Goal: Task Accomplishment & Management: Manage account settings

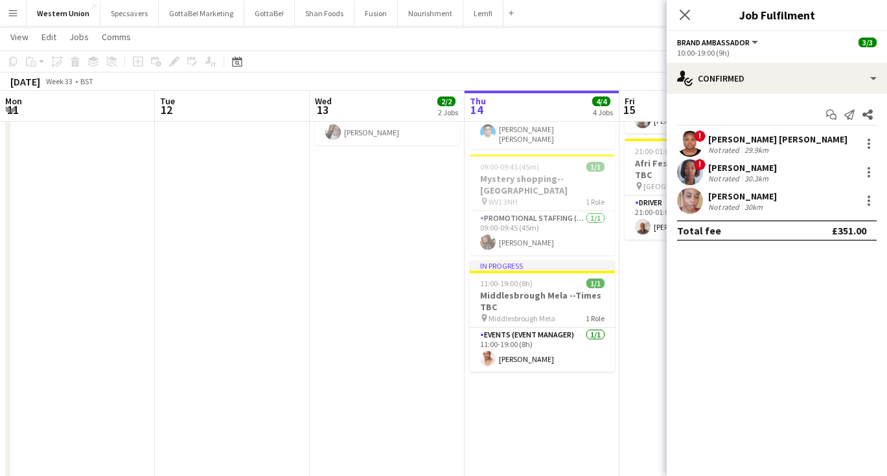
scroll to position [0, 310]
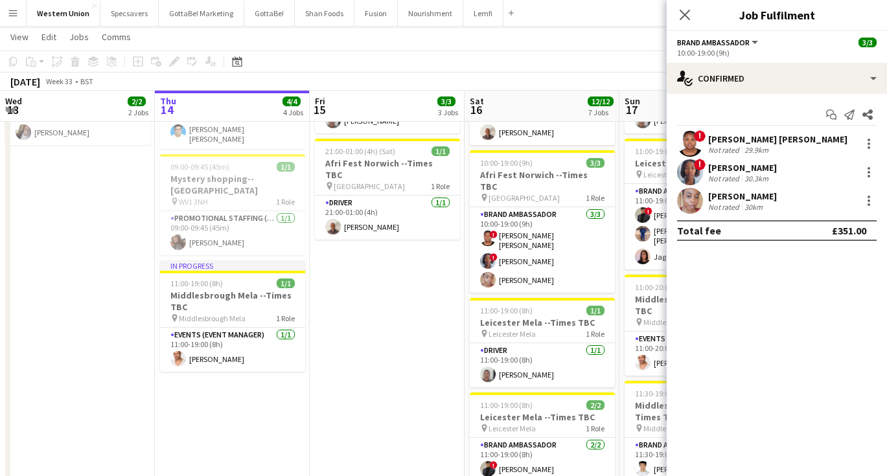
click at [498, 39] on app-page-menu "View Day view expanded Day view collapsed Month view Date picker Jump to [DATE]…" at bounding box center [443, 38] width 887 height 25
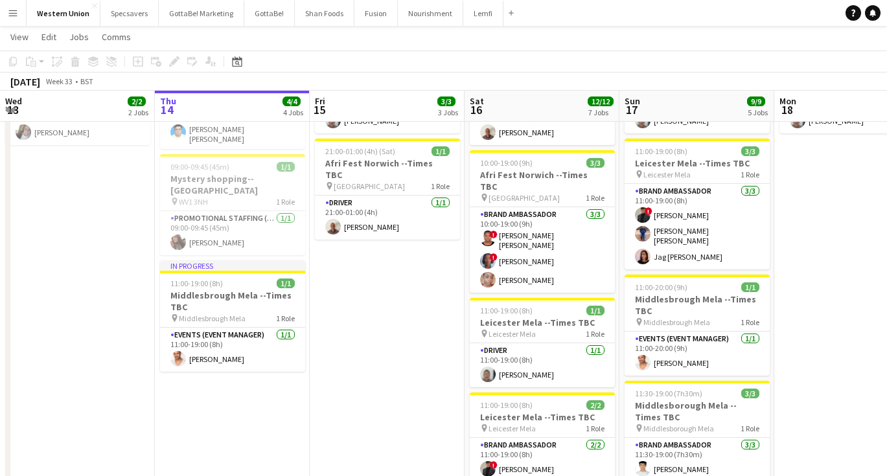
click at [12, 18] on button "Menu" at bounding box center [13, 13] width 26 height 26
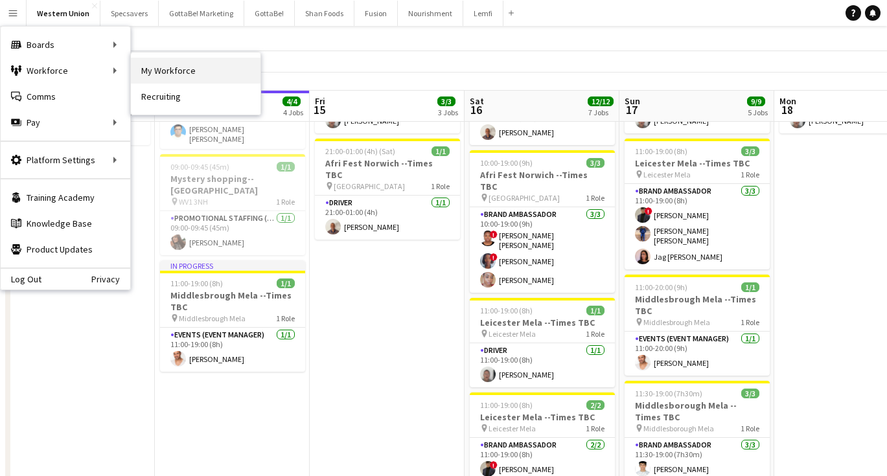
click at [204, 73] on link "My Workforce" at bounding box center [196, 71] width 130 height 26
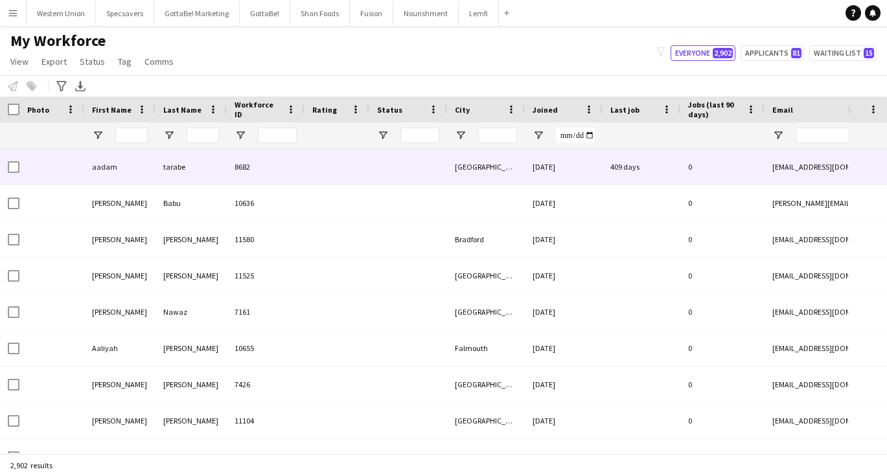
type input "****"
type input "**********"
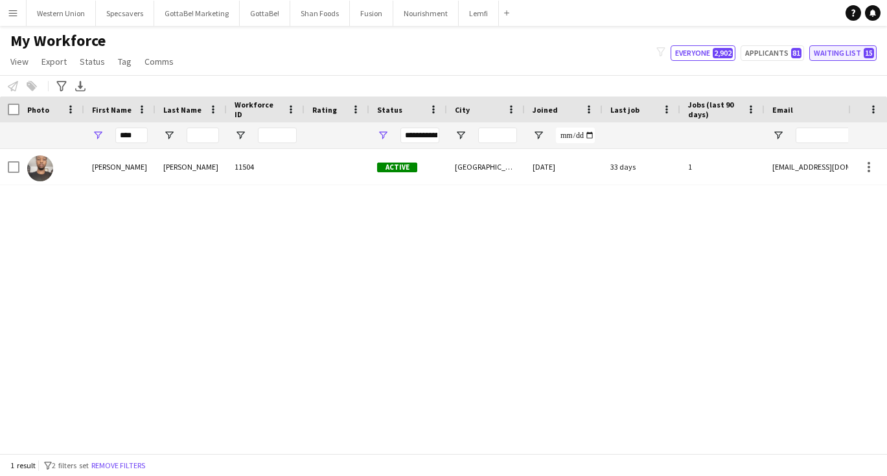
click at [834, 58] on button "Waiting list 15" at bounding box center [842, 53] width 67 height 16
type input "**********"
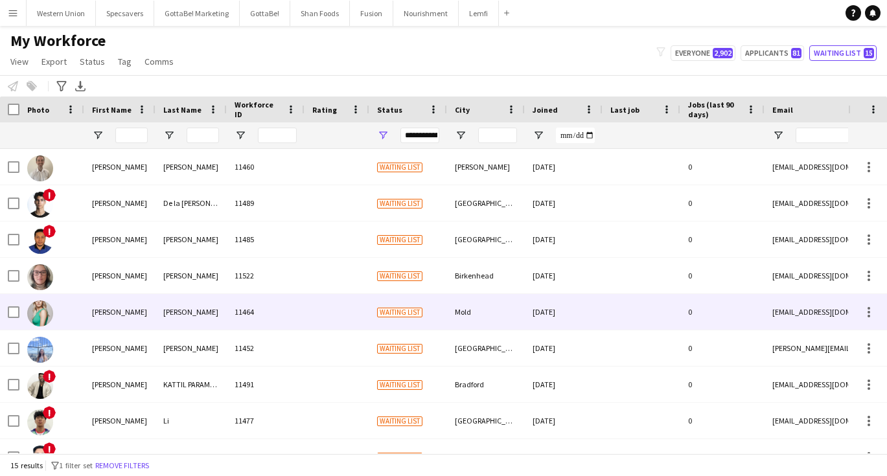
click at [225, 303] on div "[PERSON_NAME]" at bounding box center [191, 312] width 71 height 36
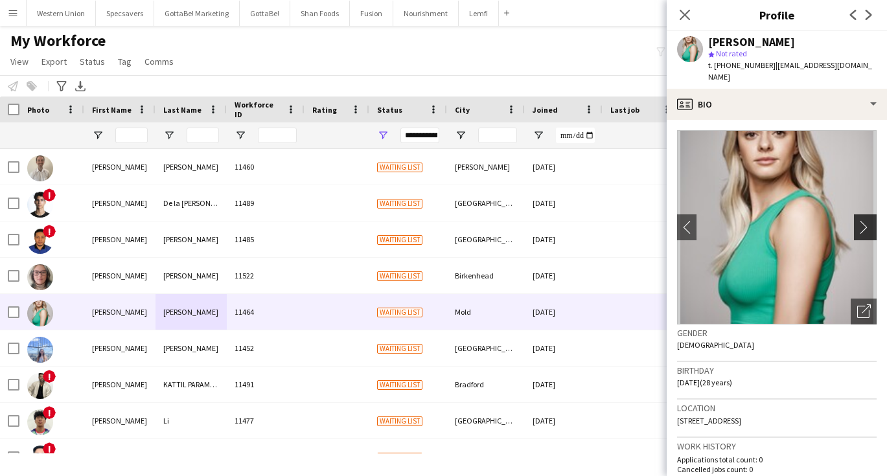
click at [859, 220] on app-icon "chevron-right" at bounding box center [867, 227] width 20 height 14
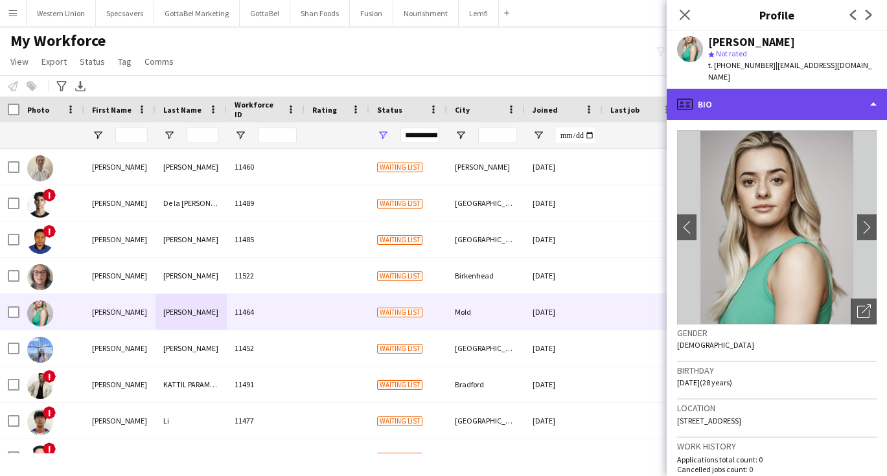
click at [767, 97] on div "profile Bio" at bounding box center [777, 104] width 220 height 31
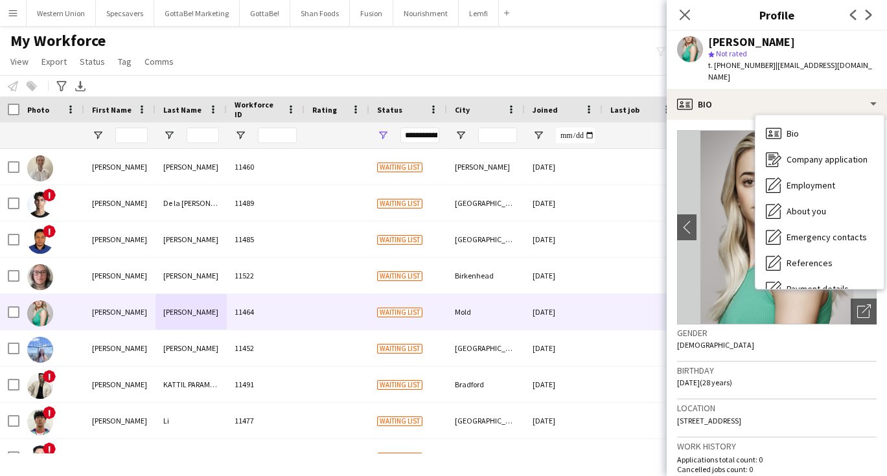
drag, startPoint x: 844, startPoint y: 64, endPoint x: 770, endPoint y: 65, distance: 74.5
click at [770, 65] on span "| [EMAIL_ADDRESS][DOMAIN_NAME]" at bounding box center [790, 70] width 164 height 21
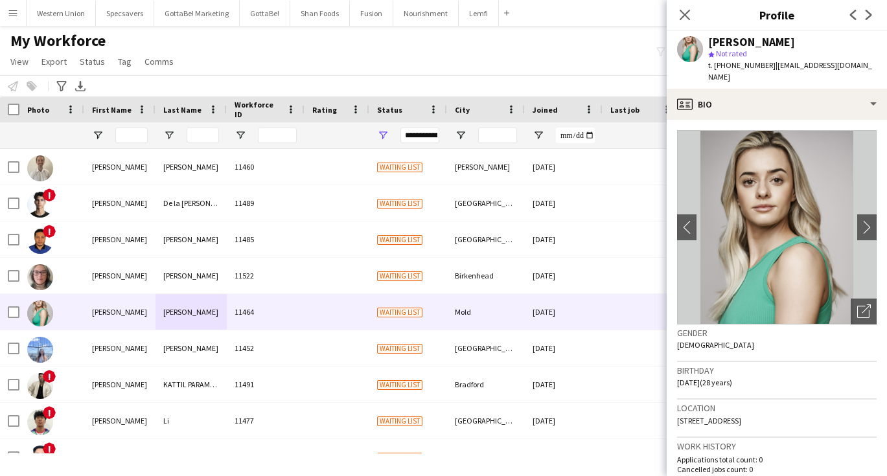
copy span "[EMAIL_ADDRESS][DOMAIN_NAME]"
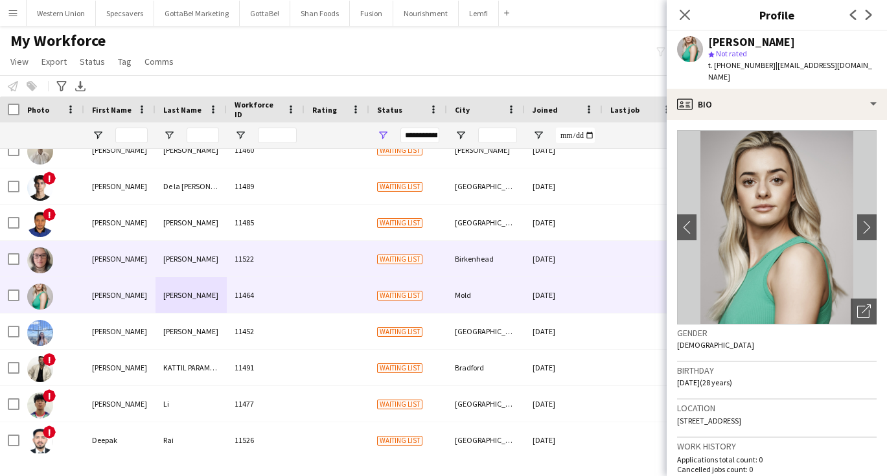
scroll to position [18, 0]
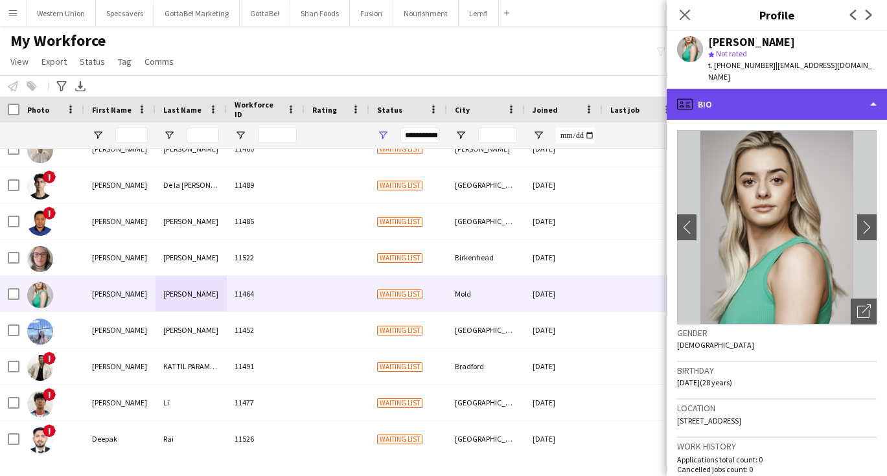
click at [741, 89] on div "profile Bio" at bounding box center [777, 104] width 220 height 31
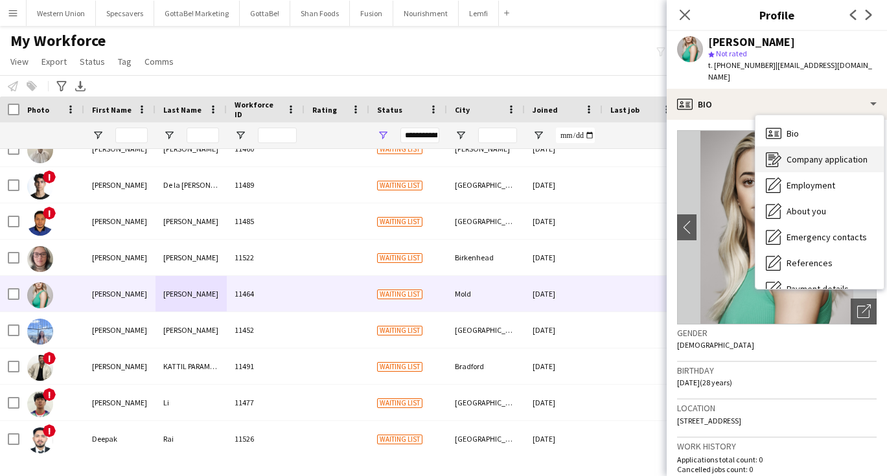
click at [787, 154] on span "Company application" at bounding box center [827, 160] width 81 height 12
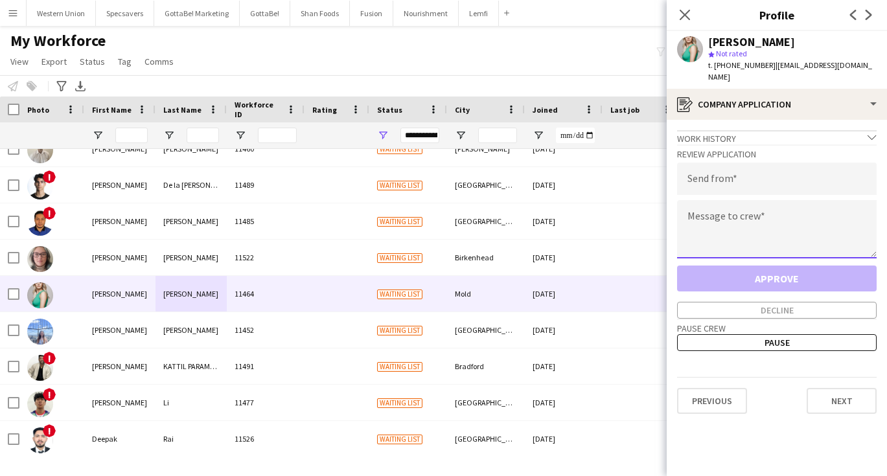
click at [747, 225] on textarea at bounding box center [777, 229] width 200 height 58
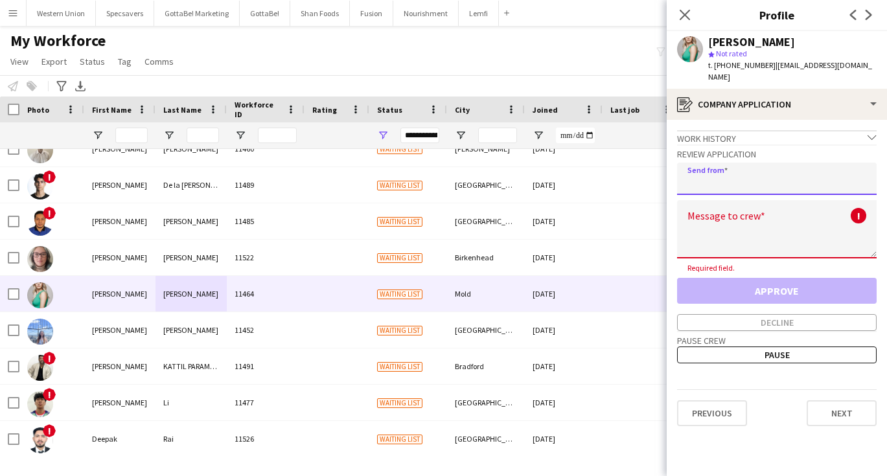
click at [729, 163] on input "email" at bounding box center [777, 179] width 200 height 32
type input "**********"
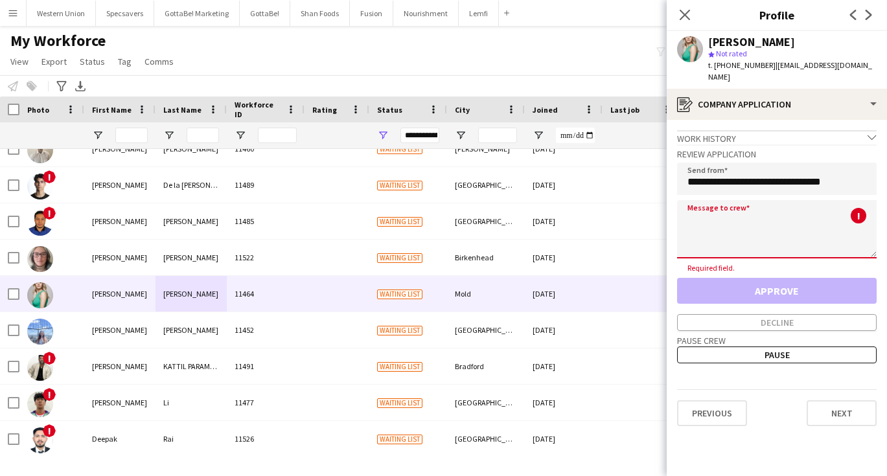
click at [705, 241] on textarea at bounding box center [777, 229] width 200 height 58
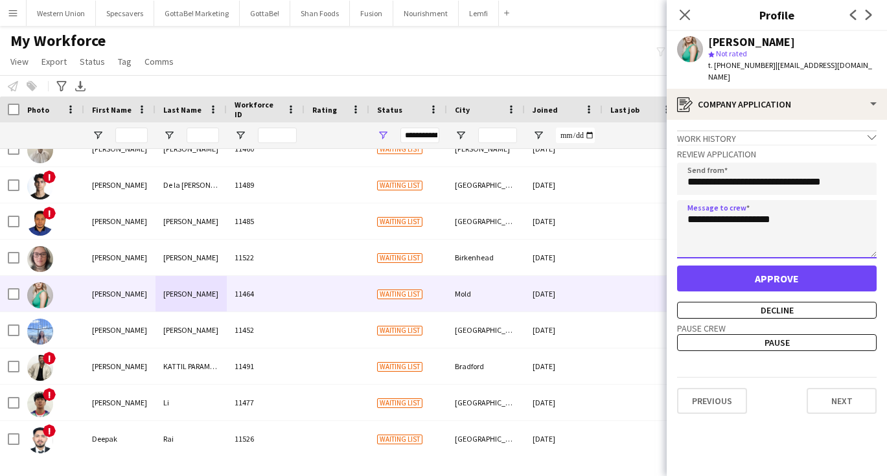
type textarea "**********"
drag, startPoint x: 844, startPoint y: 65, endPoint x: 771, endPoint y: 65, distance: 73.2
click at [771, 65] on span "| [EMAIL_ADDRESS][DOMAIN_NAME]" at bounding box center [790, 70] width 164 height 21
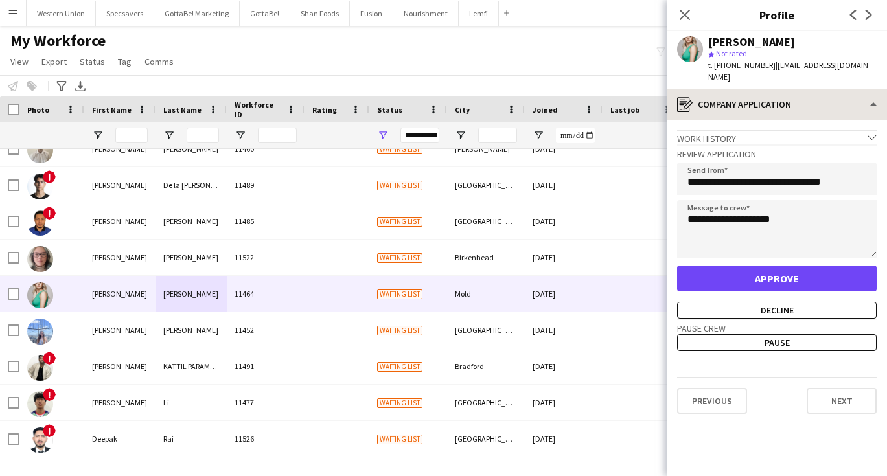
copy span "[EMAIL_ADDRESS][DOMAIN_NAME]"
click at [791, 266] on button "Approve" at bounding box center [777, 279] width 200 height 26
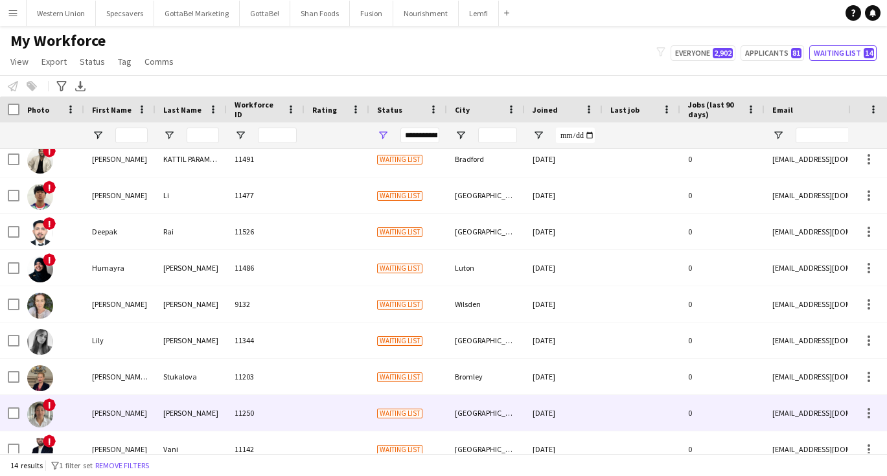
scroll to position [189, 0]
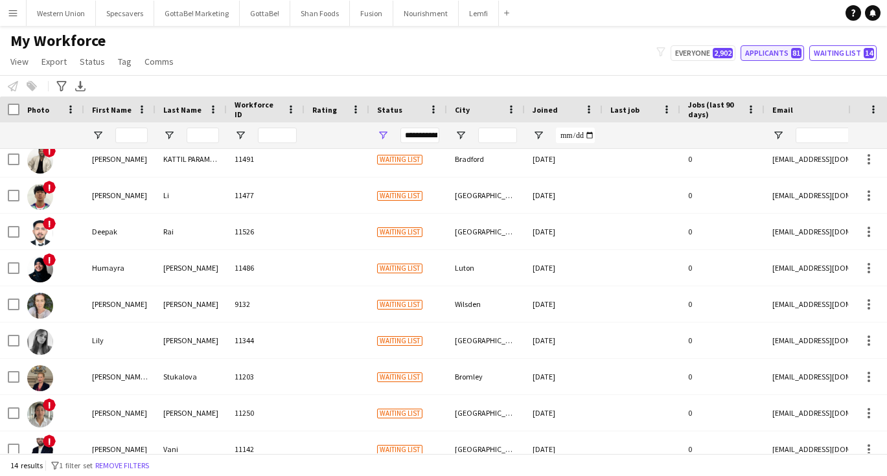
click at [765, 55] on button "Applicants 81" at bounding box center [773, 53] width 64 height 16
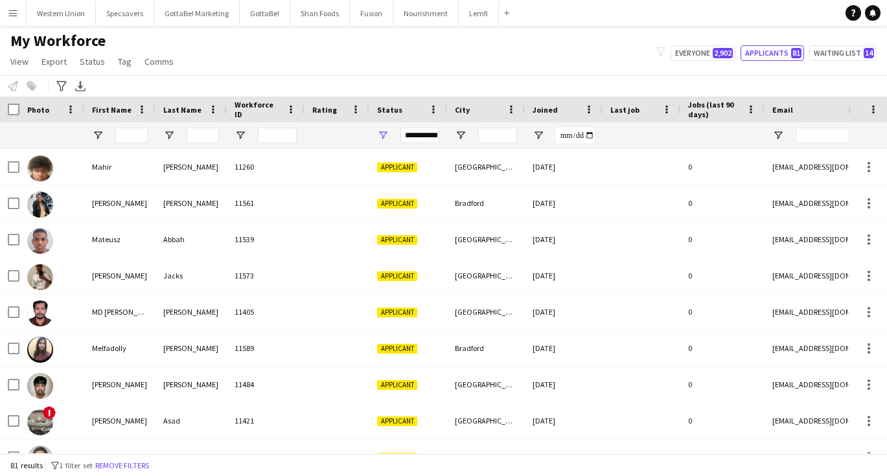
scroll to position [927, 0]
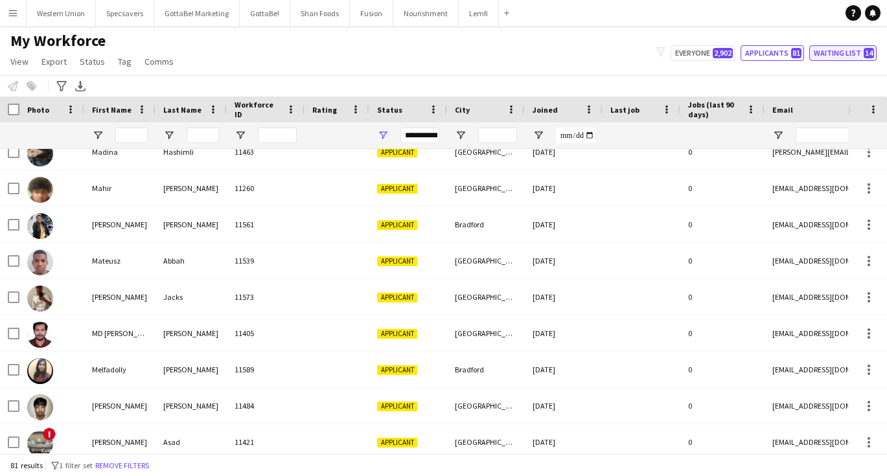
click at [845, 56] on button "Waiting list 14" at bounding box center [842, 53] width 67 height 16
type input "**********"
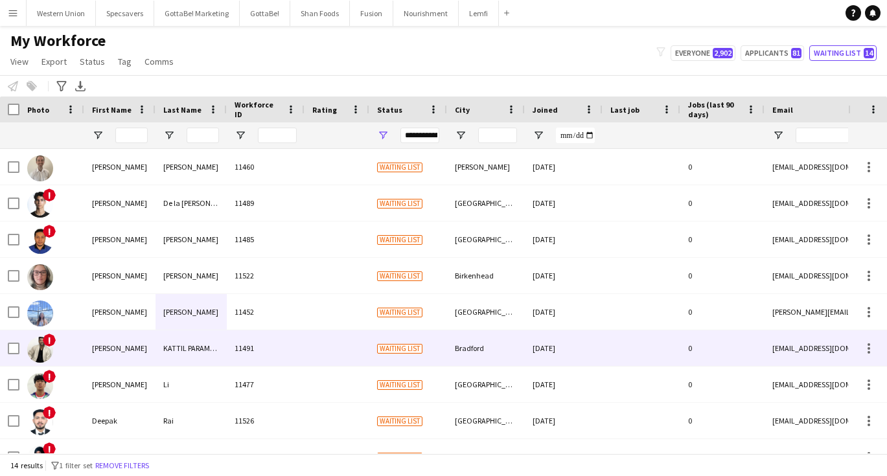
click at [152, 350] on div "[PERSON_NAME]" at bounding box center [119, 348] width 71 height 36
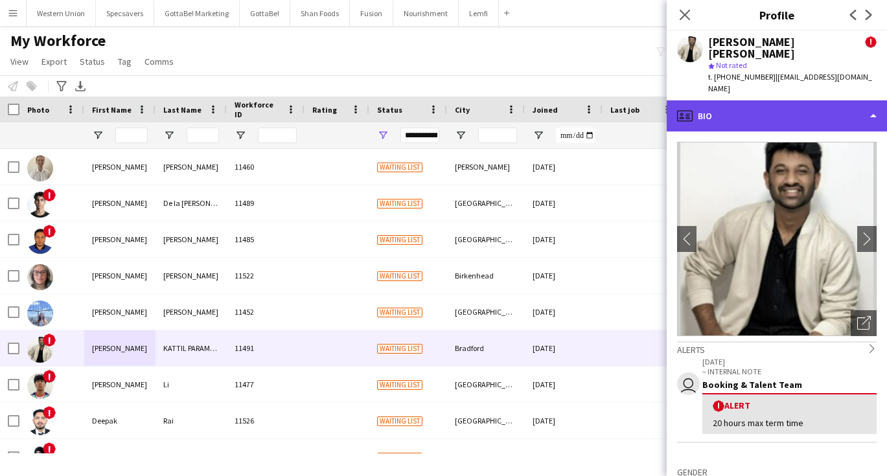
click at [756, 100] on div "profile Bio" at bounding box center [777, 115] width 220 height 31
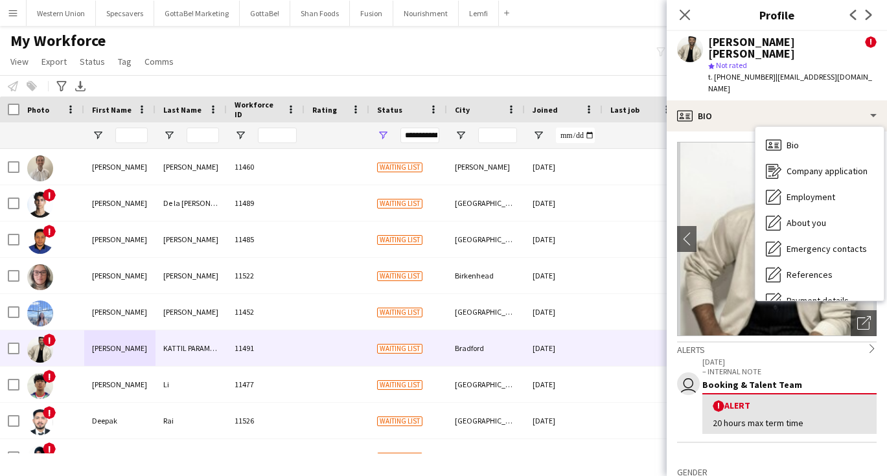
click at [853, 71] on div "t. [PHONE_NUMBER] | [EMAIL_ADDRESS][DOMAIN_NAME]" at bounding box center [792, 82] width 168 height 23
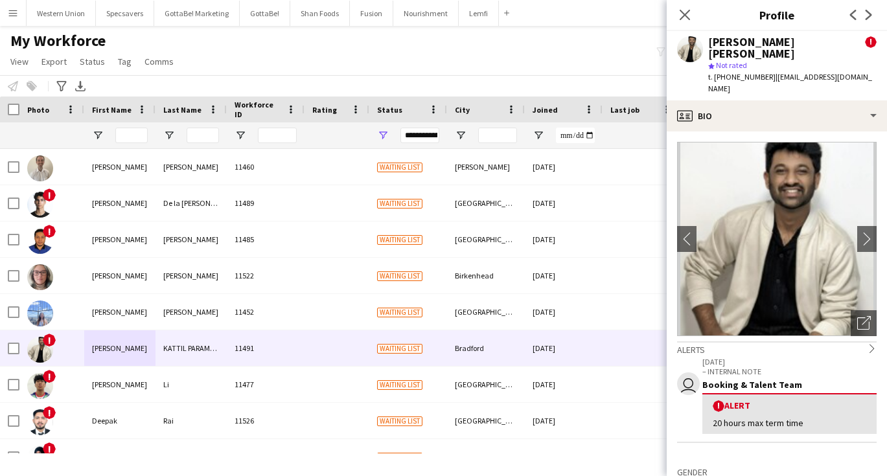
drag, startPoint x: 846, startPoint y: 65, endPoint x: 771, endPoint y: 66, distance: 75.8
click at [771, 71] on div "t. [PHONE_NUMBER] | [EMAIL_ADDRESS][DOMAIN_NAME]" at bounding box center [792, 82] width 168 height 23
copy span "[EMAIL_ADDRESS][DOMAIN_NAME]"
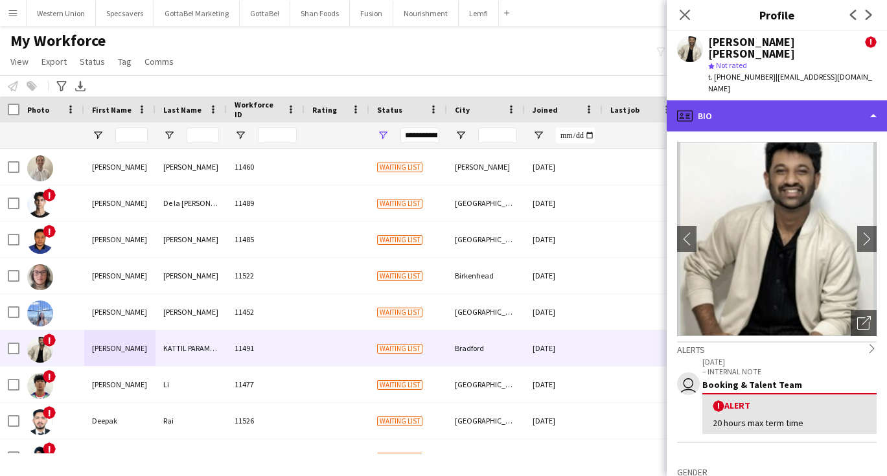
click at [735, 100] on div "profile Bio" at bounding box center [777, 115] width 220 height 31
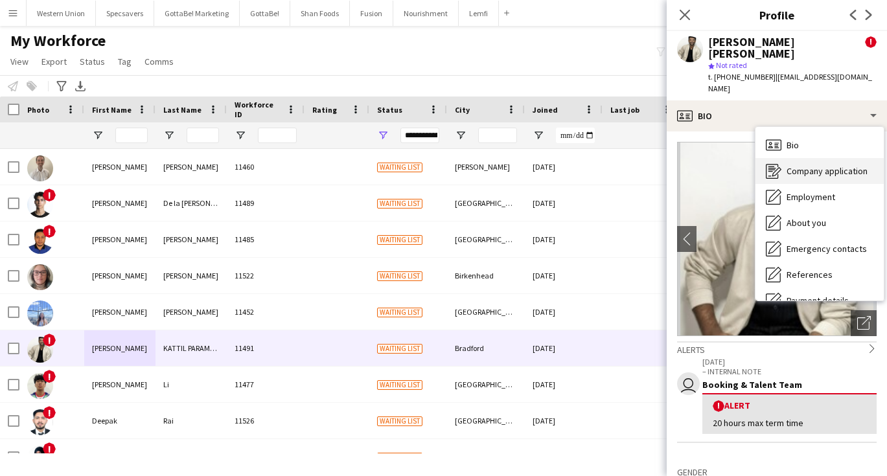
click at [786, 158] on div "Company application Company application" at bounding box center [820, 171] width 128 height 26
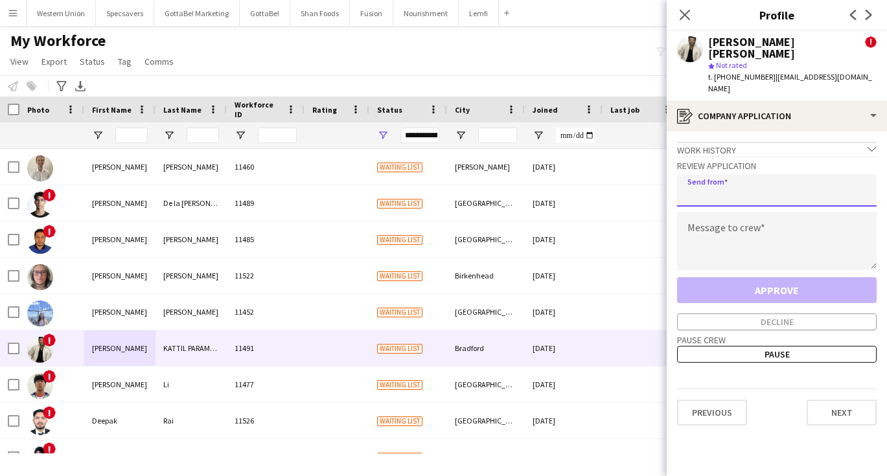
click at [730, 174] on input "email" at bounding box center [777, 190] width 200 height 32
type input "**********"
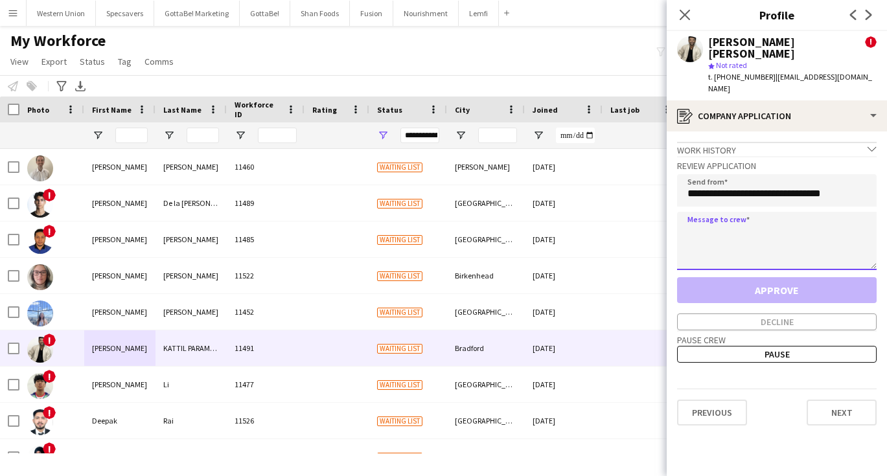
click at [713, 215] on textarea at bounding box center [777, 241] width 200 height 58
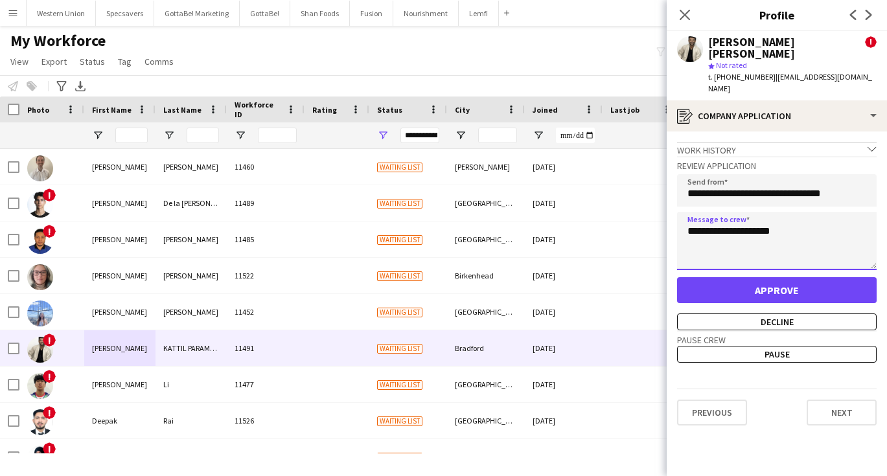
type textarea "**********"
click at [728, 277] on button "Approve" at bounding box center [777, 290] width 200 height 26
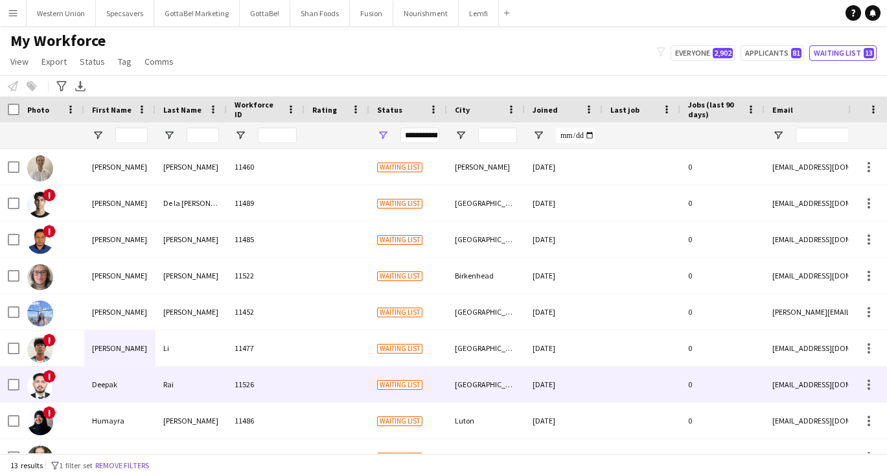
click at [189, 385] on div "Rai" at bounding box center [191, 385] width 71 height 36
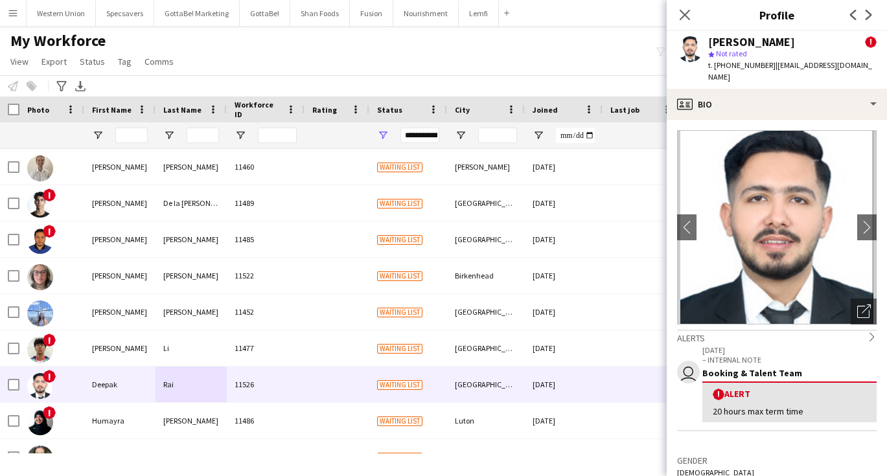
drag, startPoint x: 771, startPoint y: 67, endPoint x: 868, endPoint y: 69, distance: 97.9
click at [868, 69] on div "[PERSON_NAME] ! star Not rated t. [PHONE_NUMBER] | [EMAIL_ADDRESS][DOMAIN_NAME]" at bounding box center [777, 60] width 220 height 58
copy span "[EMAIL_ADDRESS][DOMAIN_NAME]"
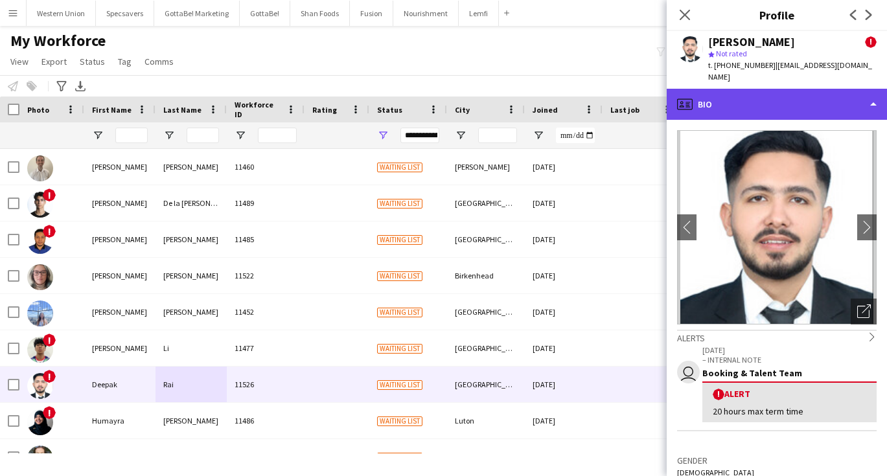
click at [793, 95] on div "profile Bio" at bounding box center [777, 104] width 220 height 31
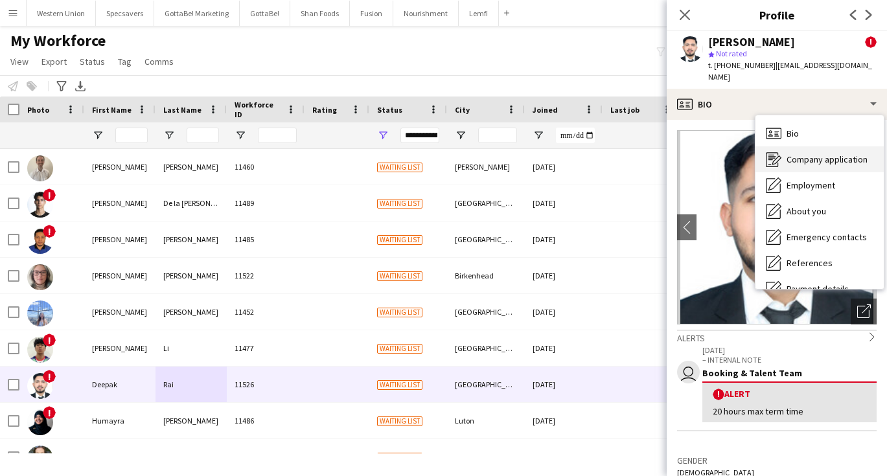
click at [804, 154] on span "Company application" at bounding box center [827, 160] width 81 height 12
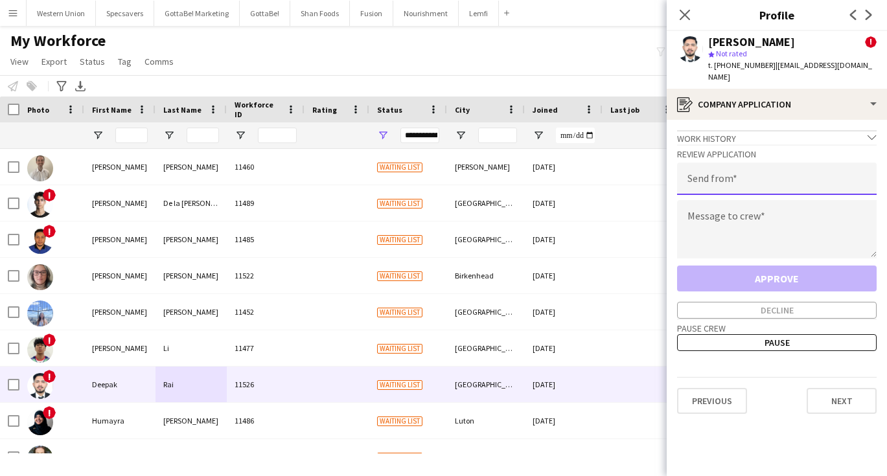
click at [723, 163] on input "email" at bounding box center [777, 179] width 200 height 32
type input "**********"
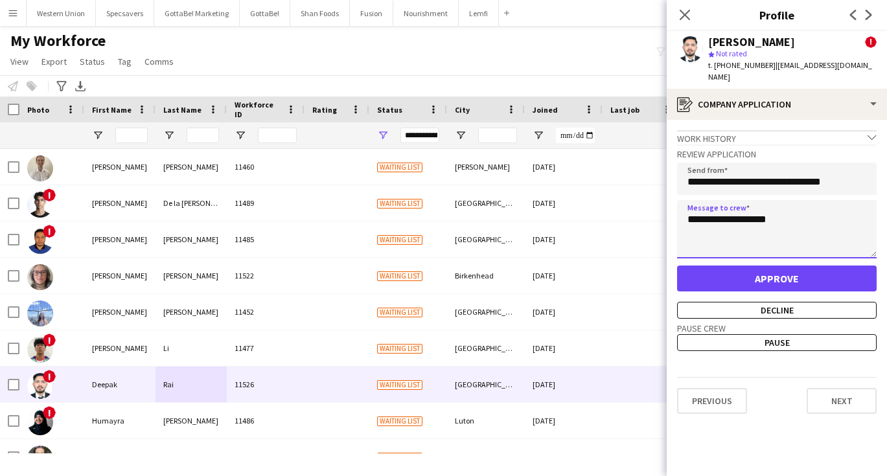
type textarea "**********"
click at [797, 270] on button "Approve" at bounding box center [777, 279] width 200 height 26
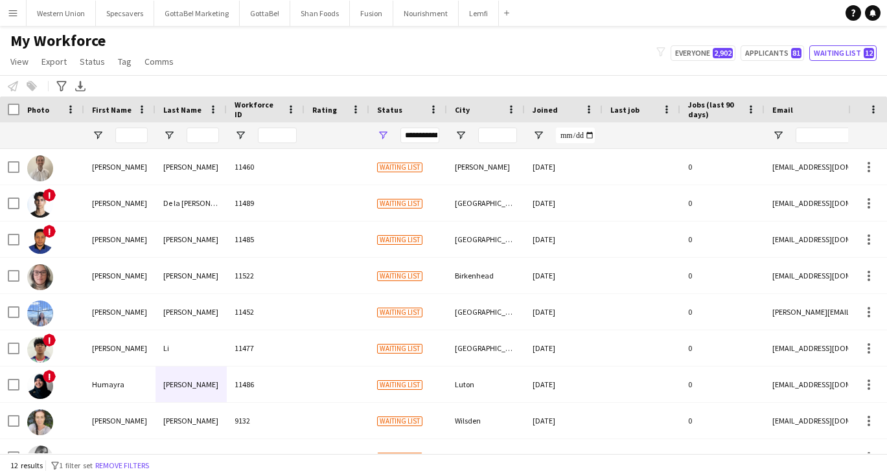
click at [326, 80] on div "Notify workforce Add to tag Select at least one crew to tag him or her. Advance…" at bounding box center [443, 85] width 887 height 21
click at [58, 16] on button "Western Union Close" at bounding box center [61, 13] width 69 height 25
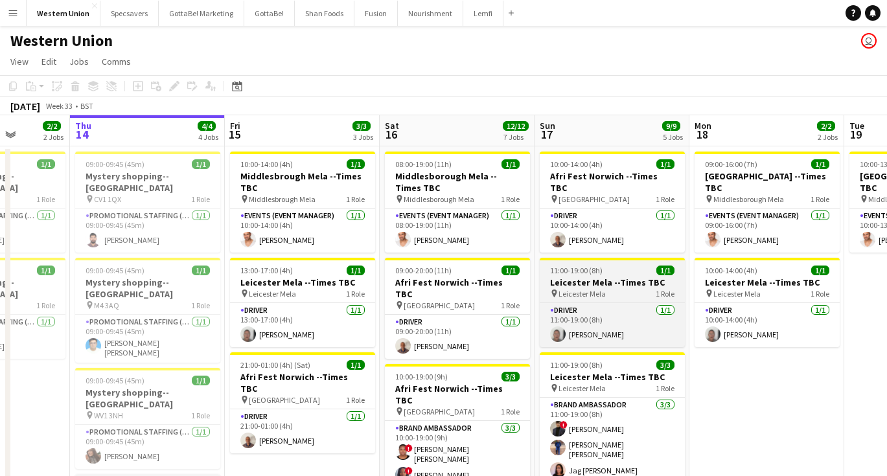
scroll to position [0, 439]
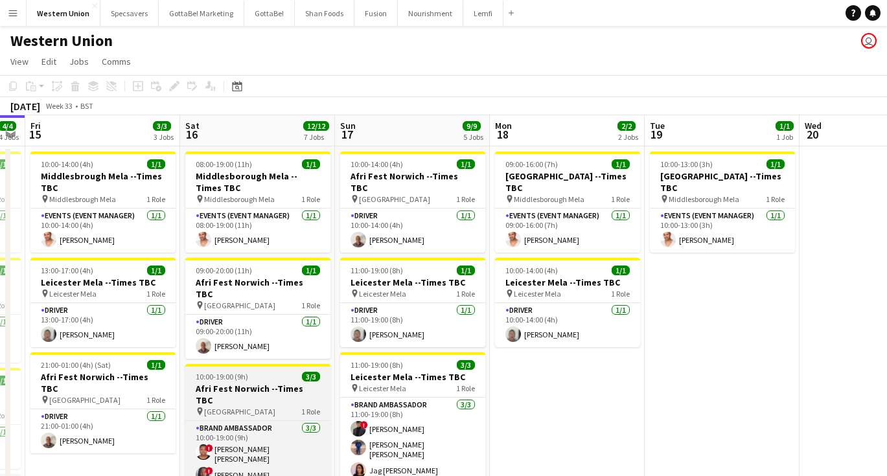
click at [290, 372] on div "10:00-19:00 (9h) 3/3" at bounding box center [257, 377] width 145 height 10
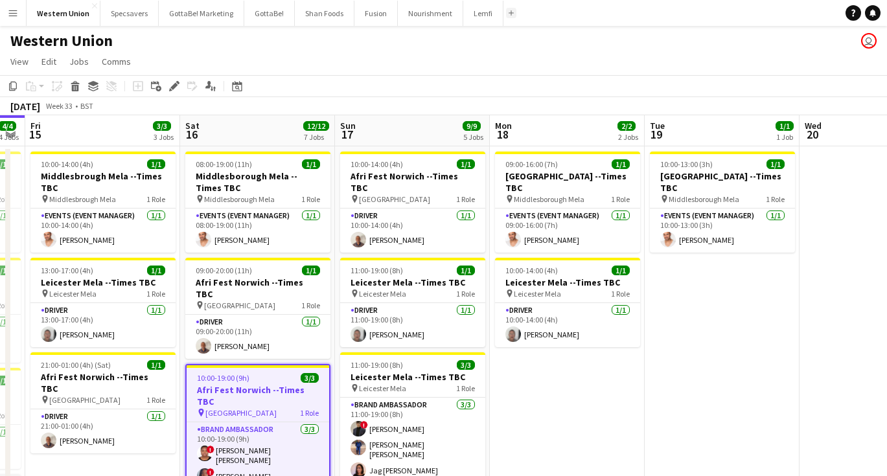
click at [509, 15] on app-icon "Add" at bounding box center [511, 12] width 5 height 5
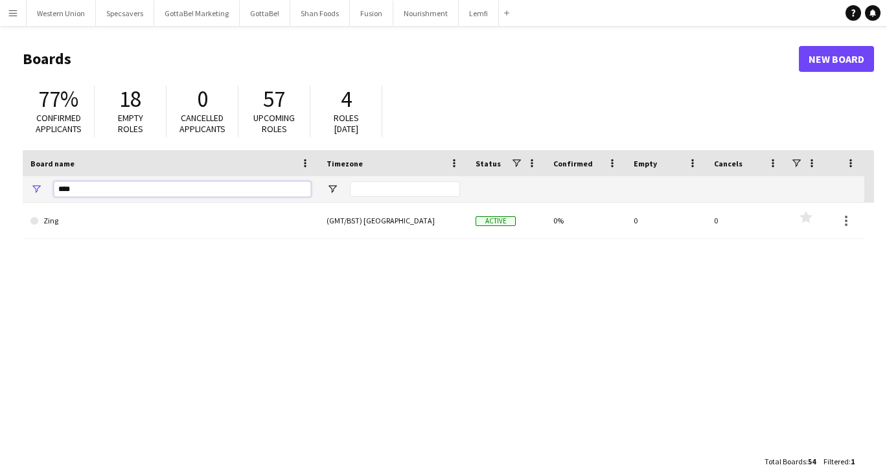
click at [222, 193] on input "****" at bounding box center [182, 189] width 257 height 16
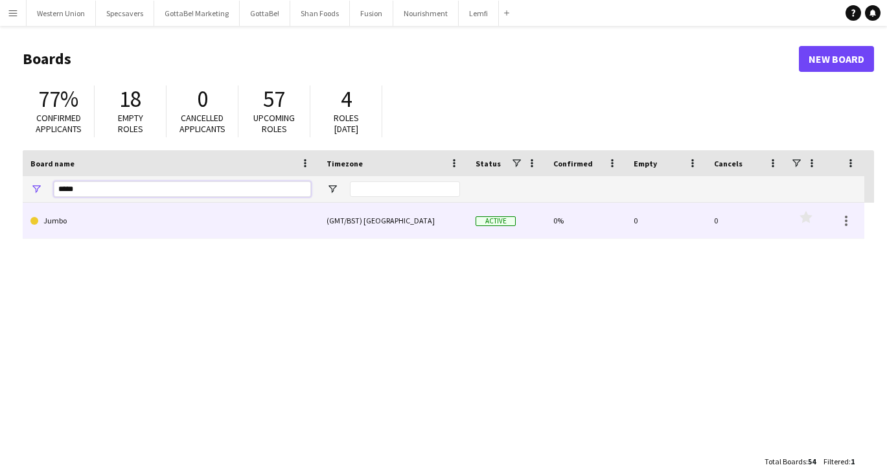
type input "*****"
click at [166, 226] on link "Jumbo" at bounding box center [170, 221] width 281 height 36
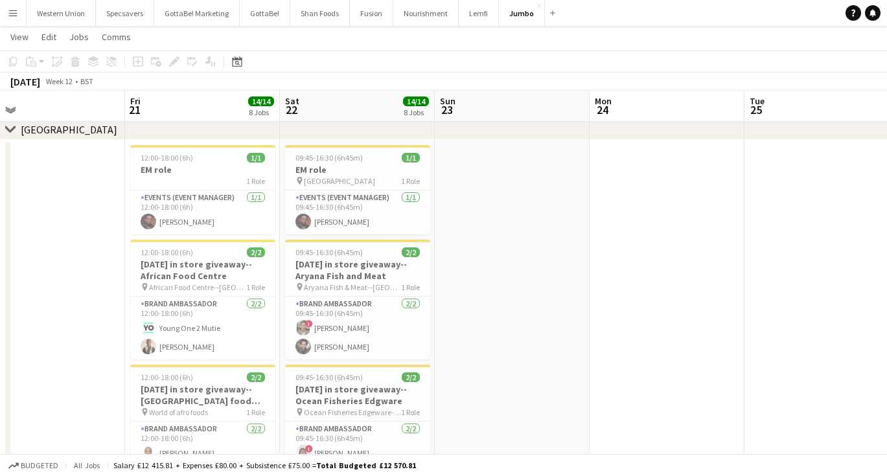
scroll to position [0, 325]
